Goal: Browse casually

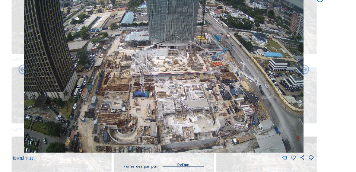
scroll to position [356, 0]
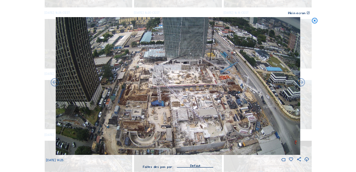
click at [315, 21] on icon at bounding box center [314, 20] width 7 height 7
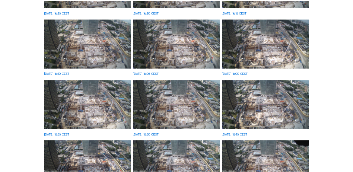
scroll to position [354, 0]
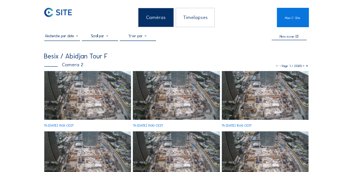
click at [97, 100] on img at bounding box center [87, 95] width 87 height 49
